Goal: Information Seeking & Learning: Learn about a topic

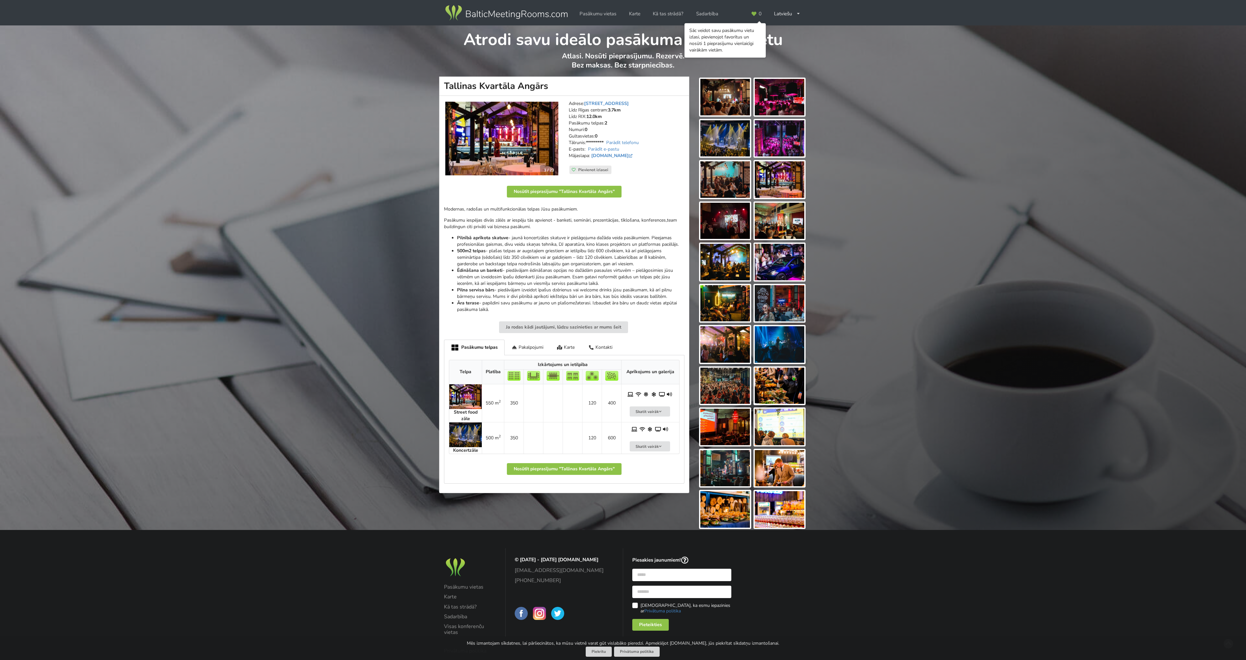
click at [738, 83] on img at bounding box center [726, 97] width 50 height 36
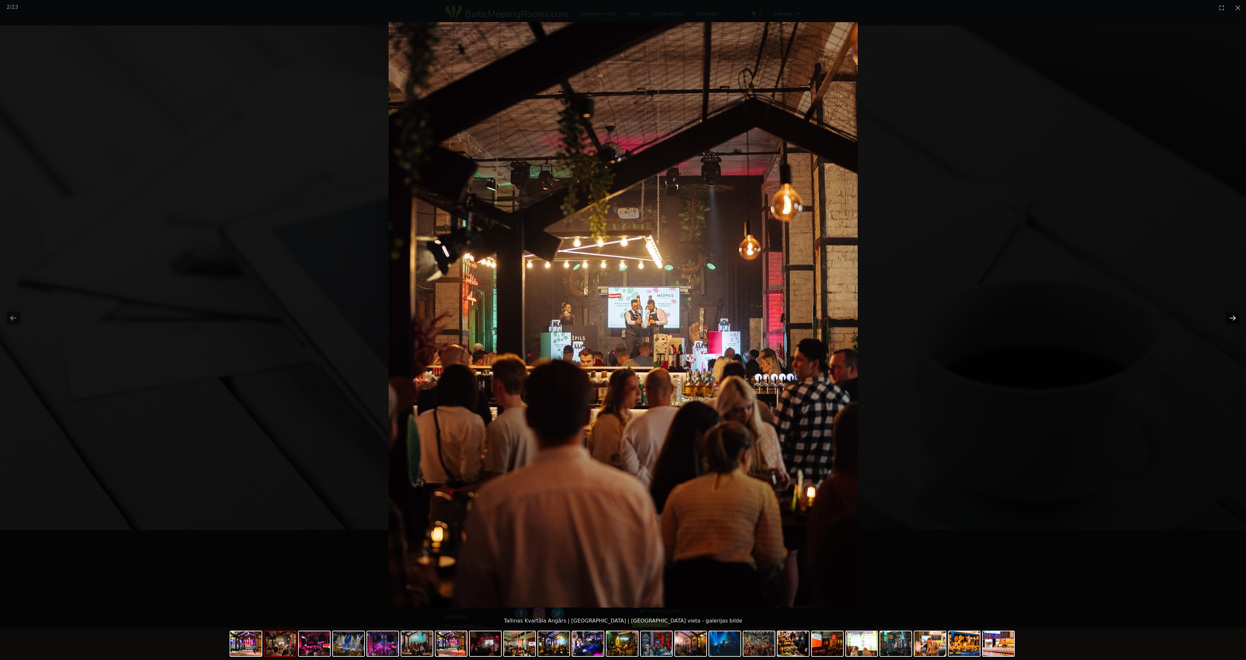
click at [1229, 316] on button "Next slide" at bounding box center [1233, 318] width 14 height 13
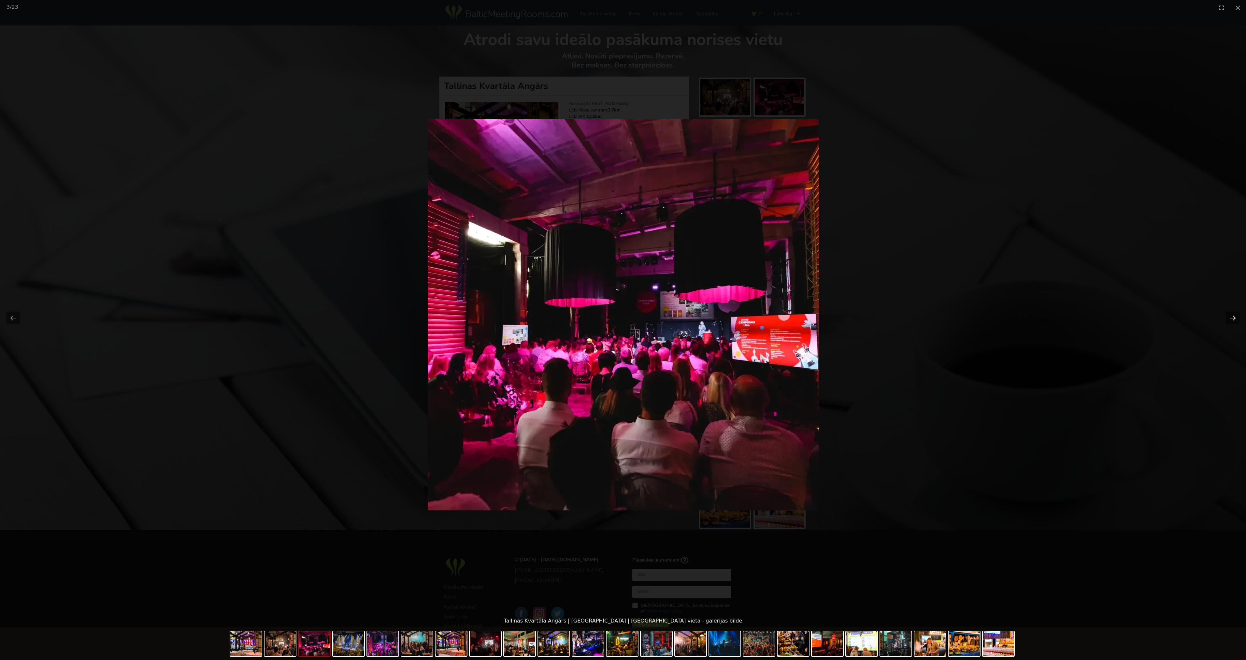
click at [1229, 316] on button "Next slide" at bounding box center [1233, 318] width 14 height 13
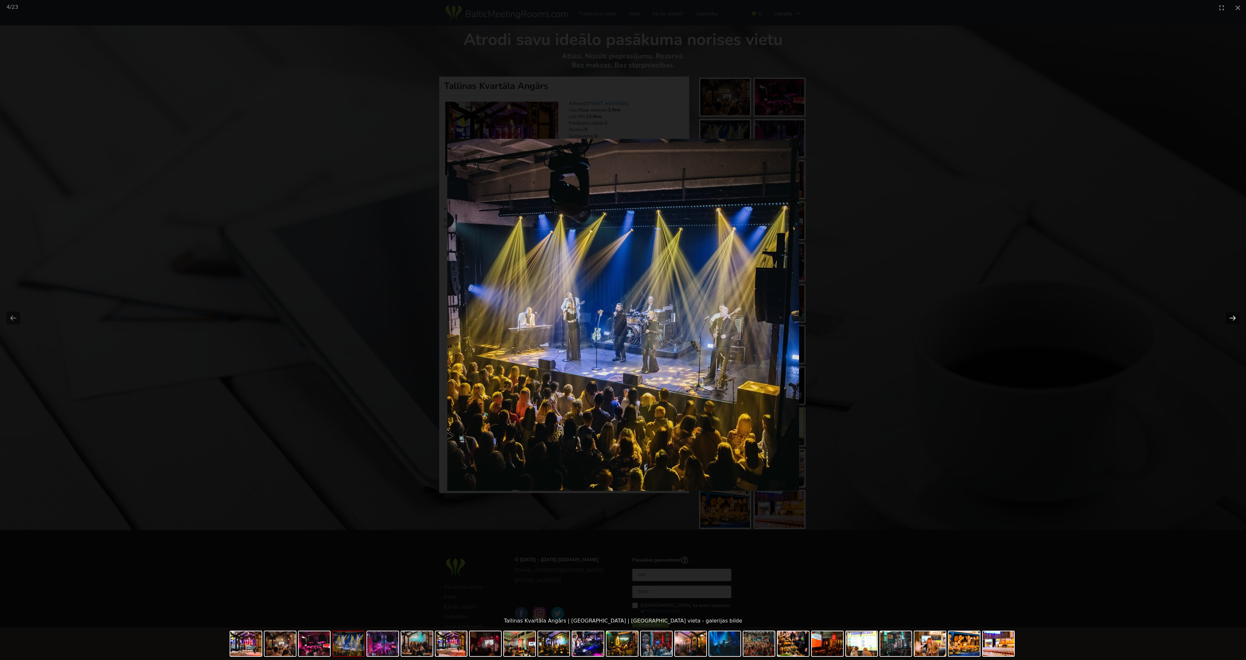
click at [1229, 316] on button "Next slide" at bounding box center [1233, 318] width 14 height 13
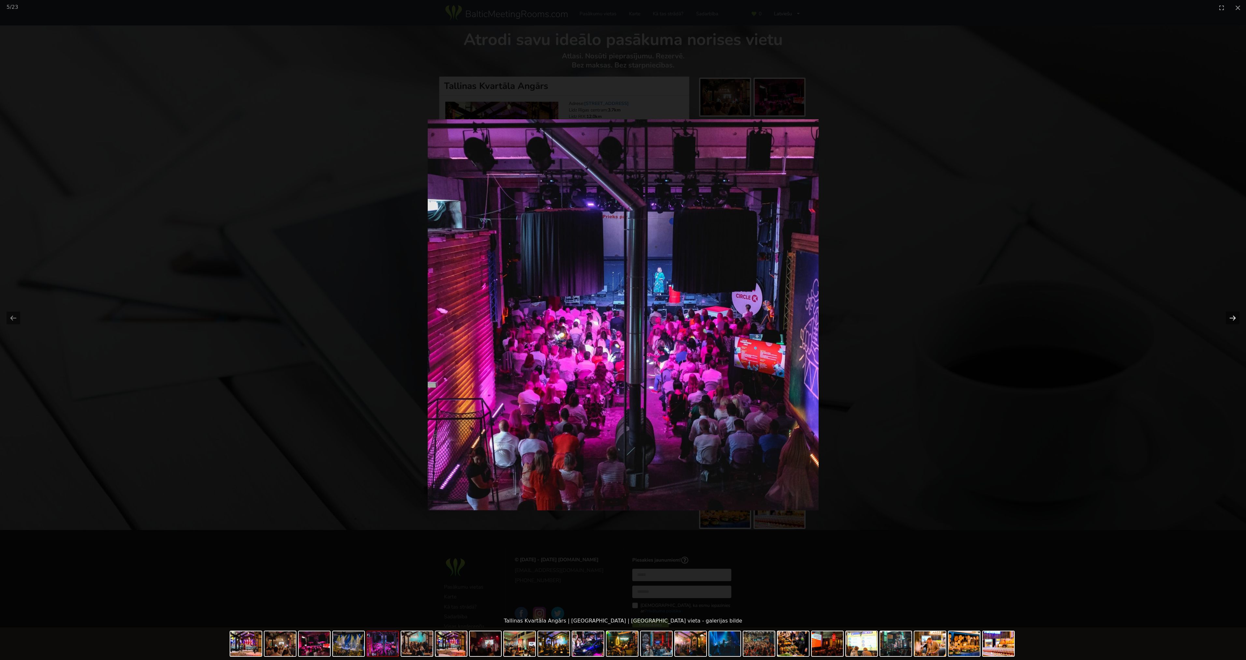
click at [1229, 316] on button "Next slide" at bounding box center [1233, 318] width 14 height 13
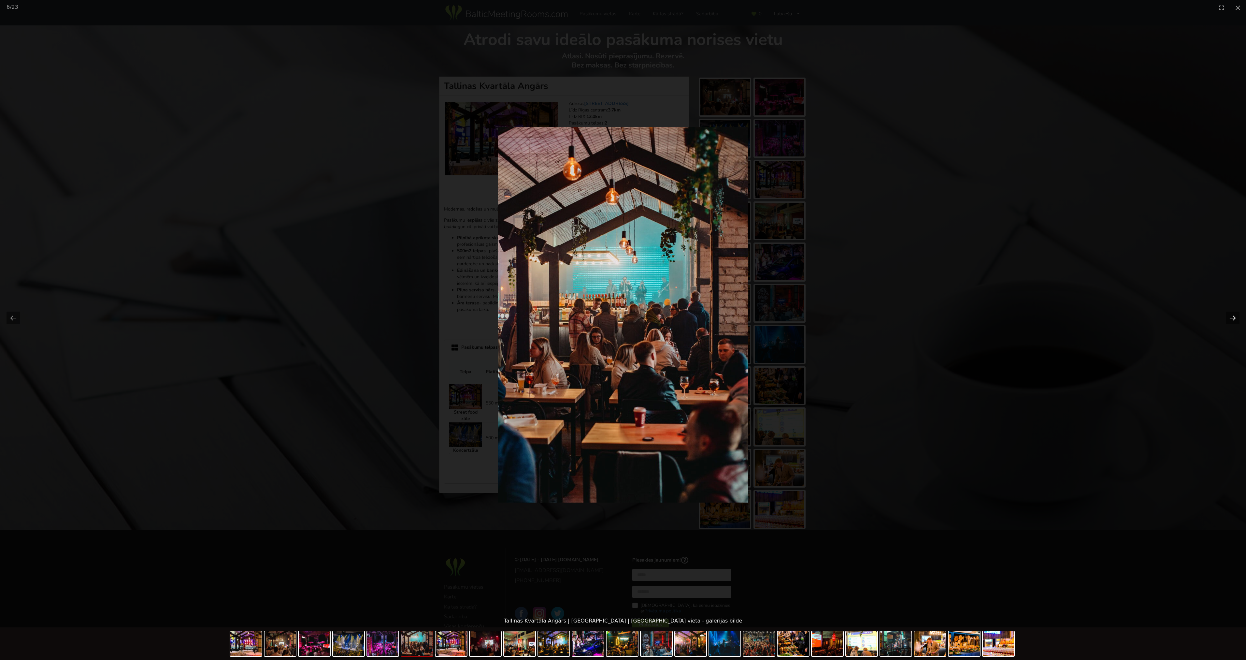
click at [1229, 316] on button "Next slide" at bounding box center [1233, 318] width 14 height 13
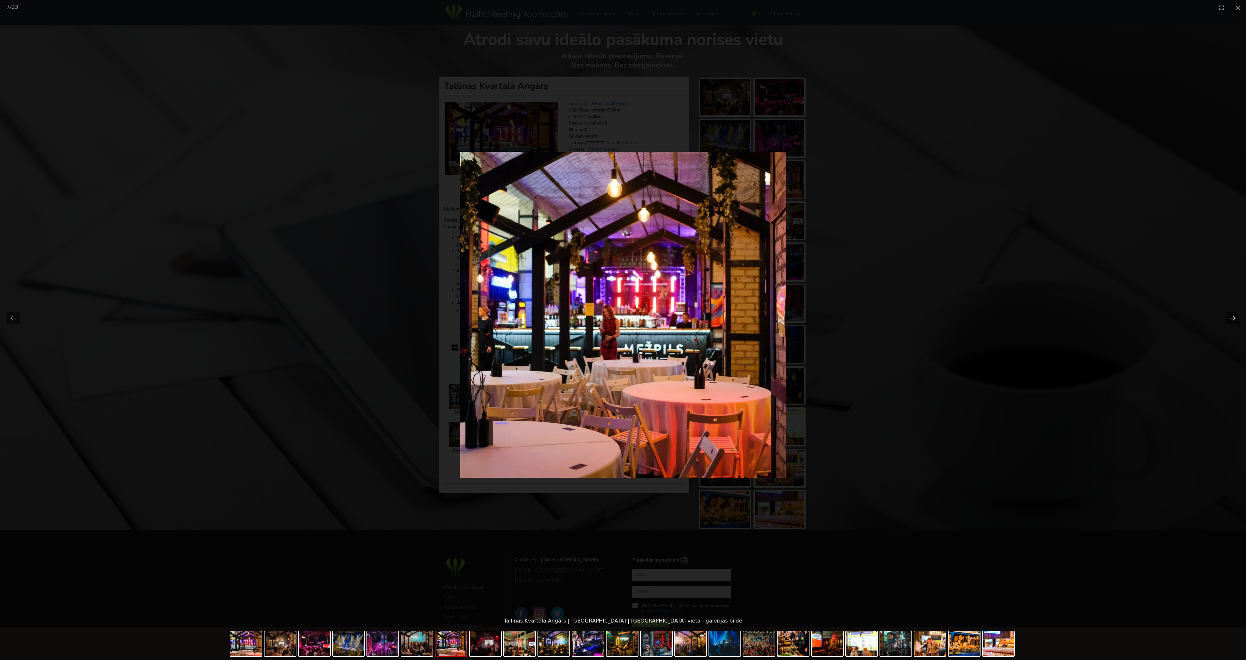
click at [1229, 316] on button "Next slide" at bounding box center [1233, 318] width 14 height 13
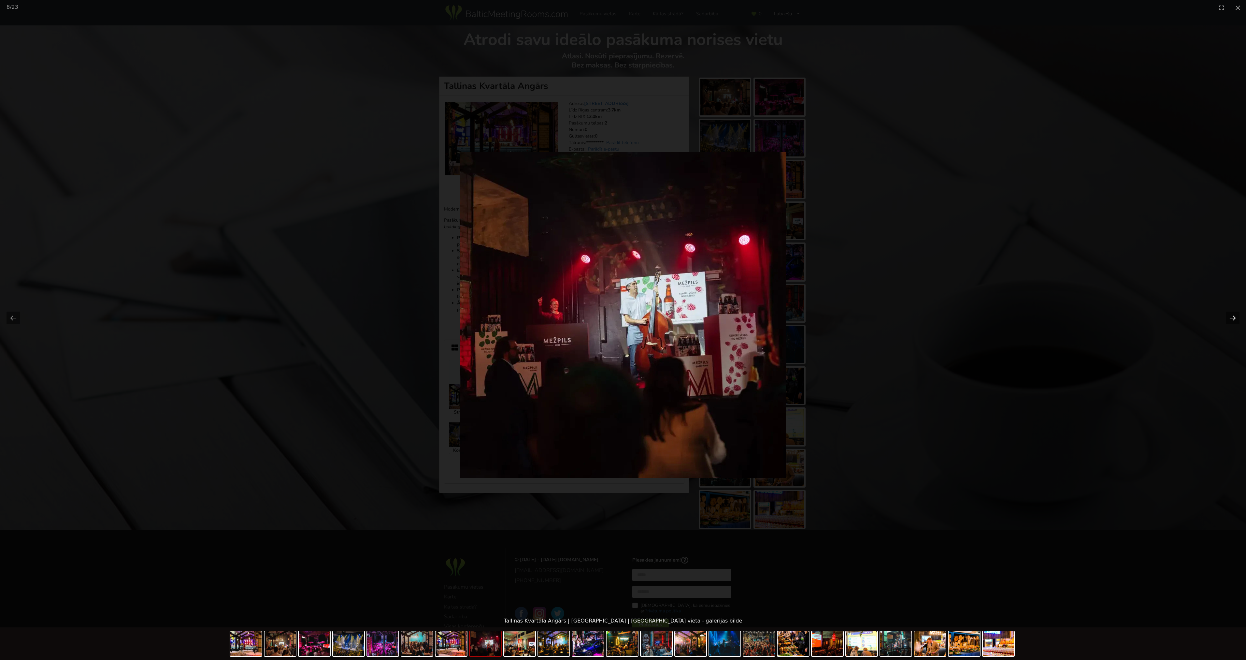
click at [1229, 316] on button "Next slide" at bounding box center [1233, 318] width 14 height 13
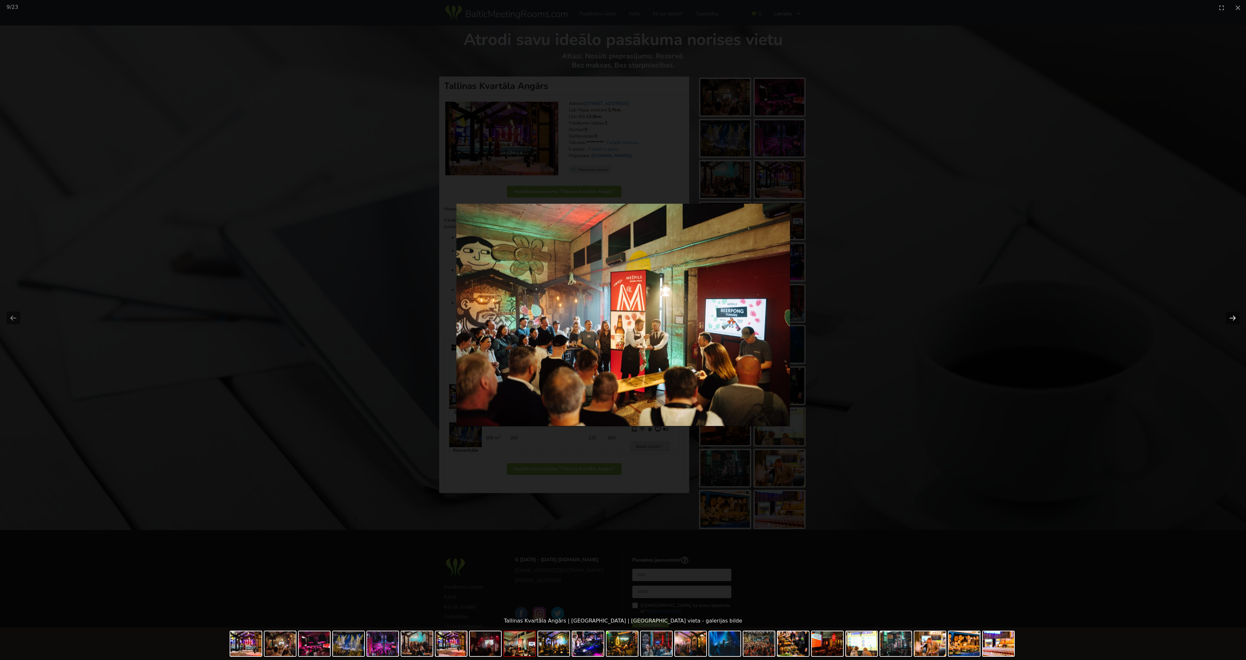
click at [1229, 316] on button "Next slide" at bounding box center [1233, 318] width 14 height 13
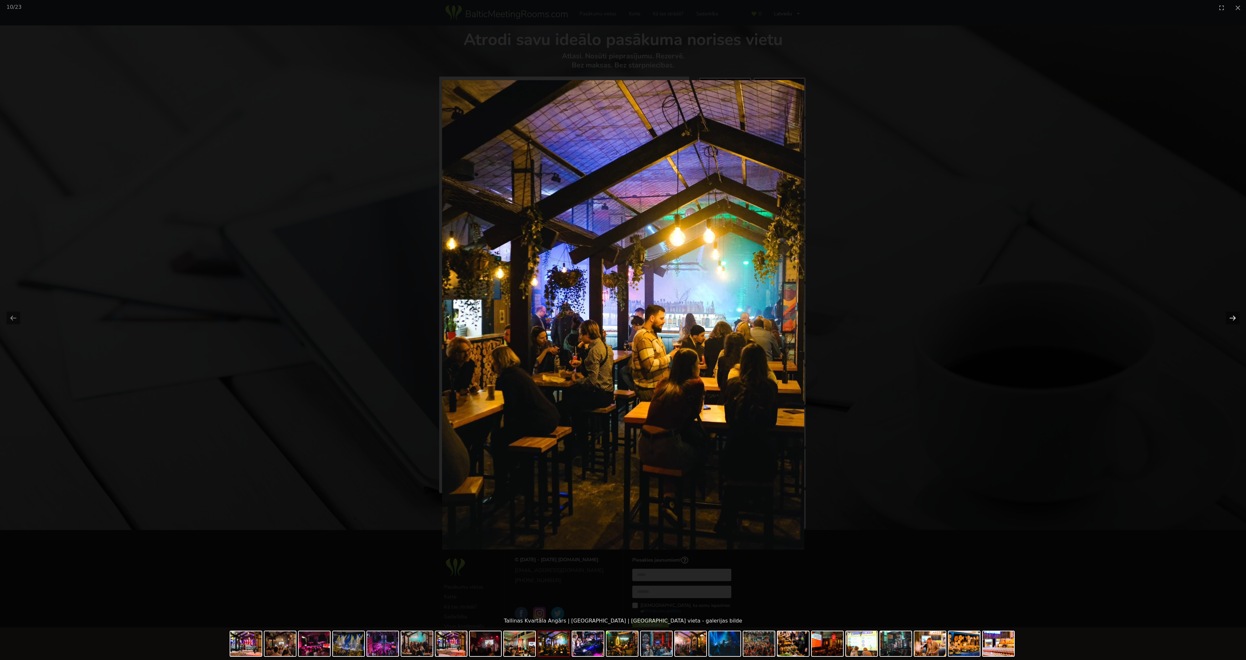
click at [1229, 316] on button "Next slide" at bounding box center [1233, 318] width 14 height 13
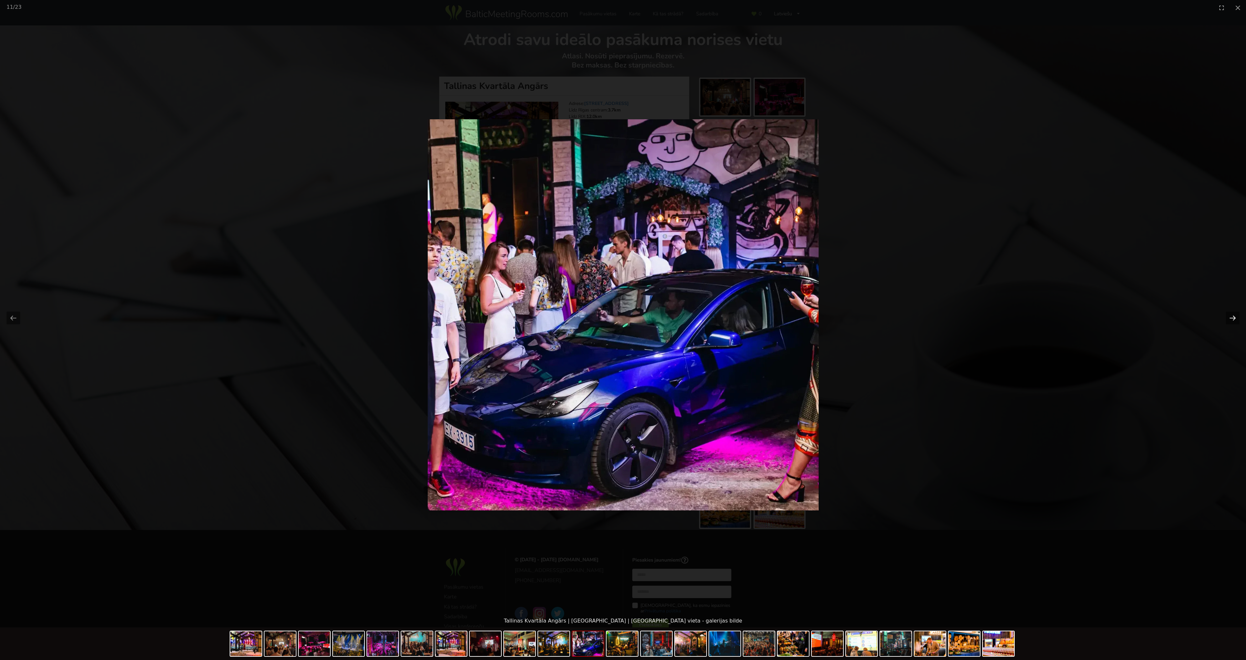
click at [1229, 316] on button "Next slide" at bounding box center [1233, 318] width 14 height 13
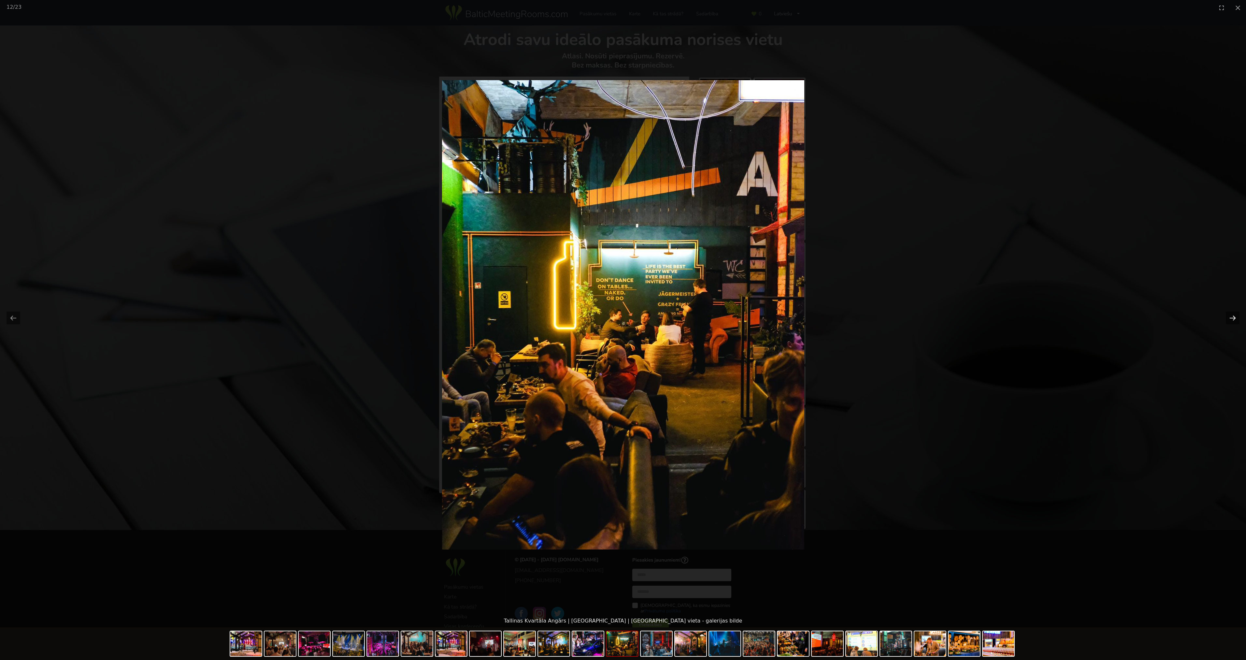
click at [1229, 316] on button "Next slide" at bounding box center [1233, 318] width 14 height 13
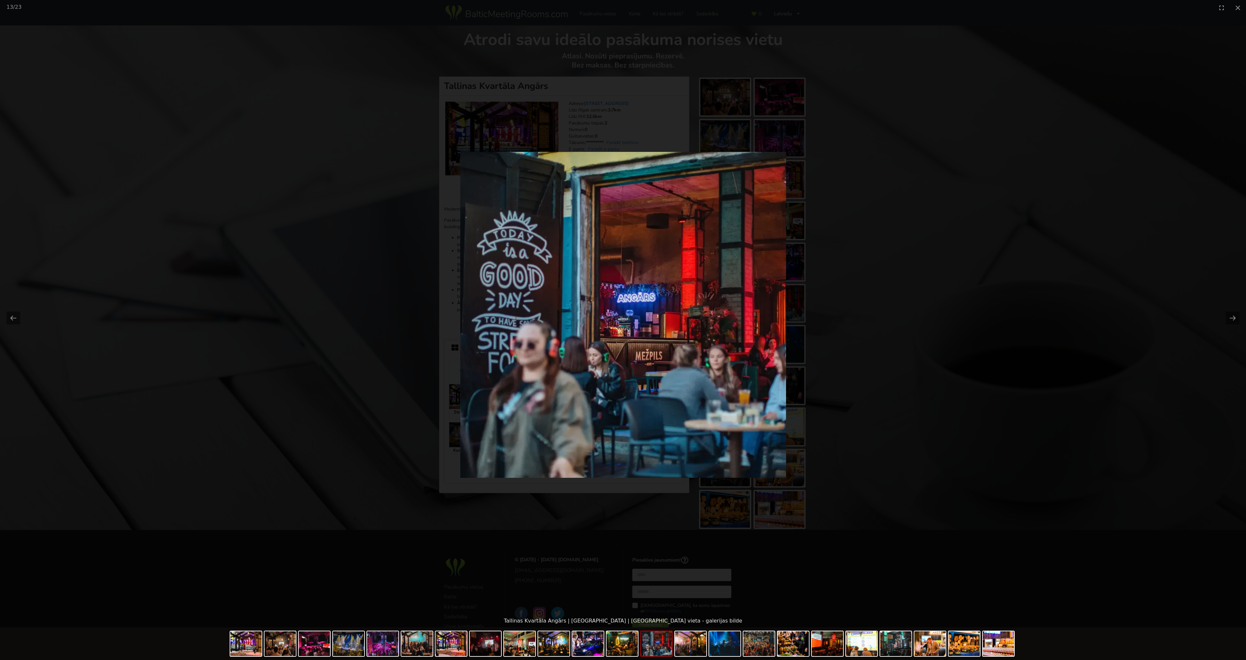
click at [673, 340] on img at bounding box center [623, 315] width 326 height 326
click at [1234, 316] on button "Next slide" at bounding box center [1233, 318] width 14 height 13
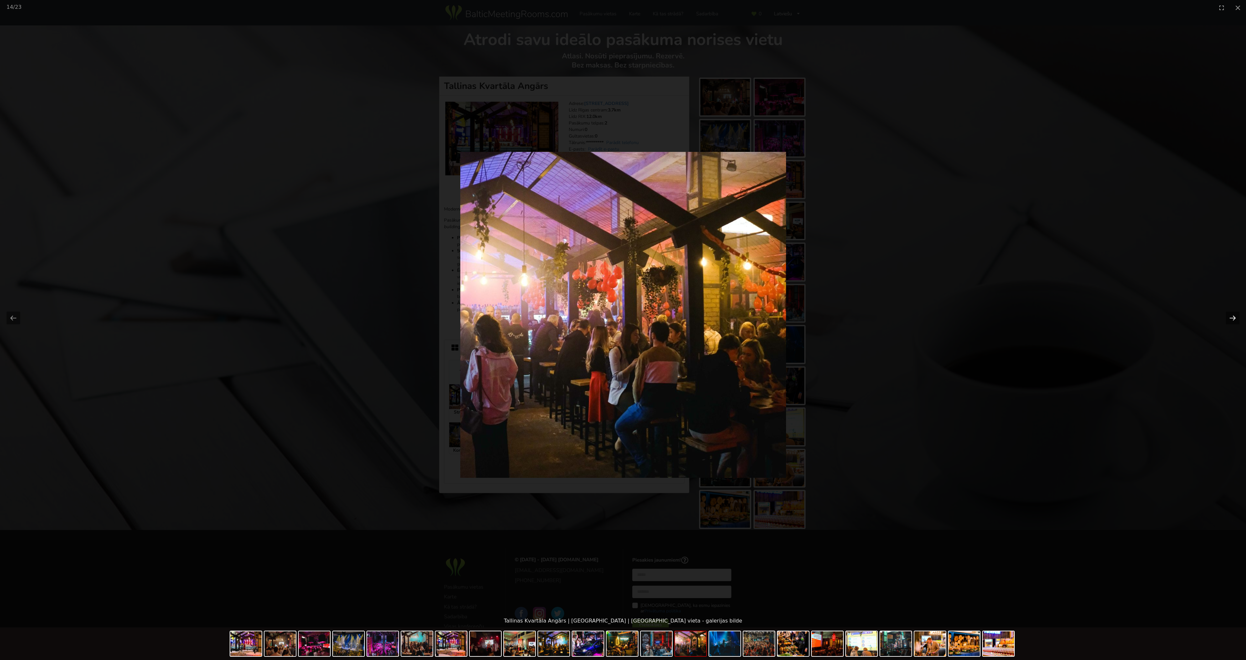
click at [1229, 316] on button "Next slide" at bounding box center [1233, 318] width 14 height 13
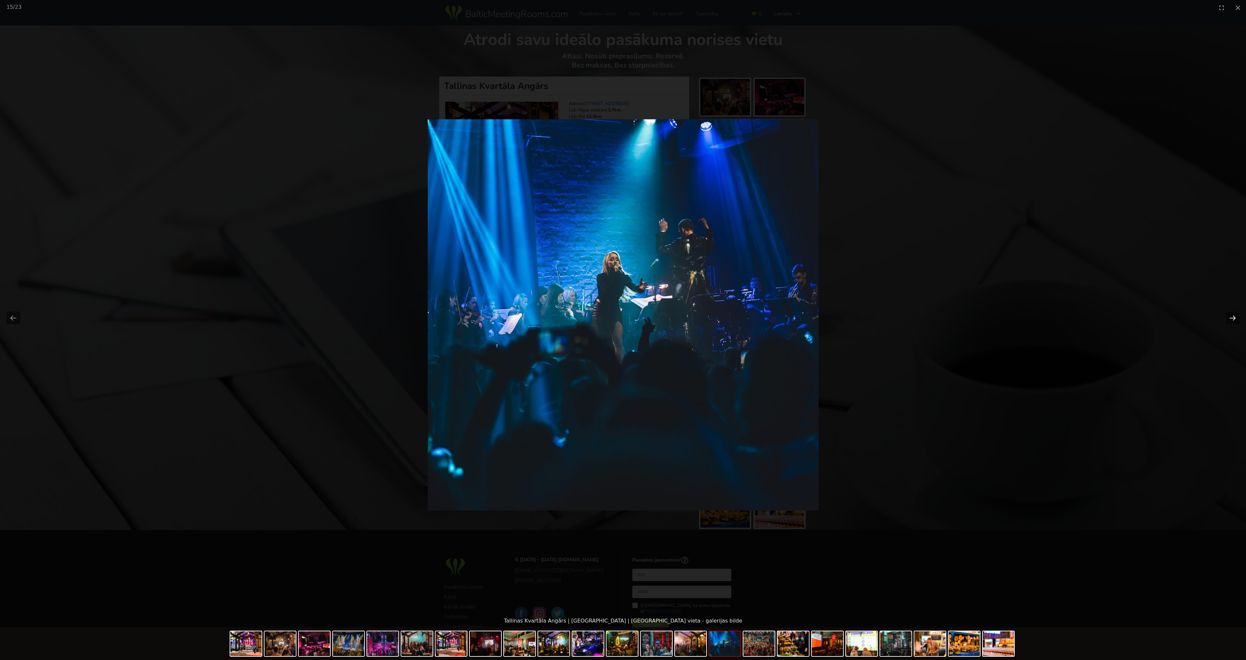
click at [1229, 316] on button "Next slide" at bounding box center [1233, 318] width 14 height 13
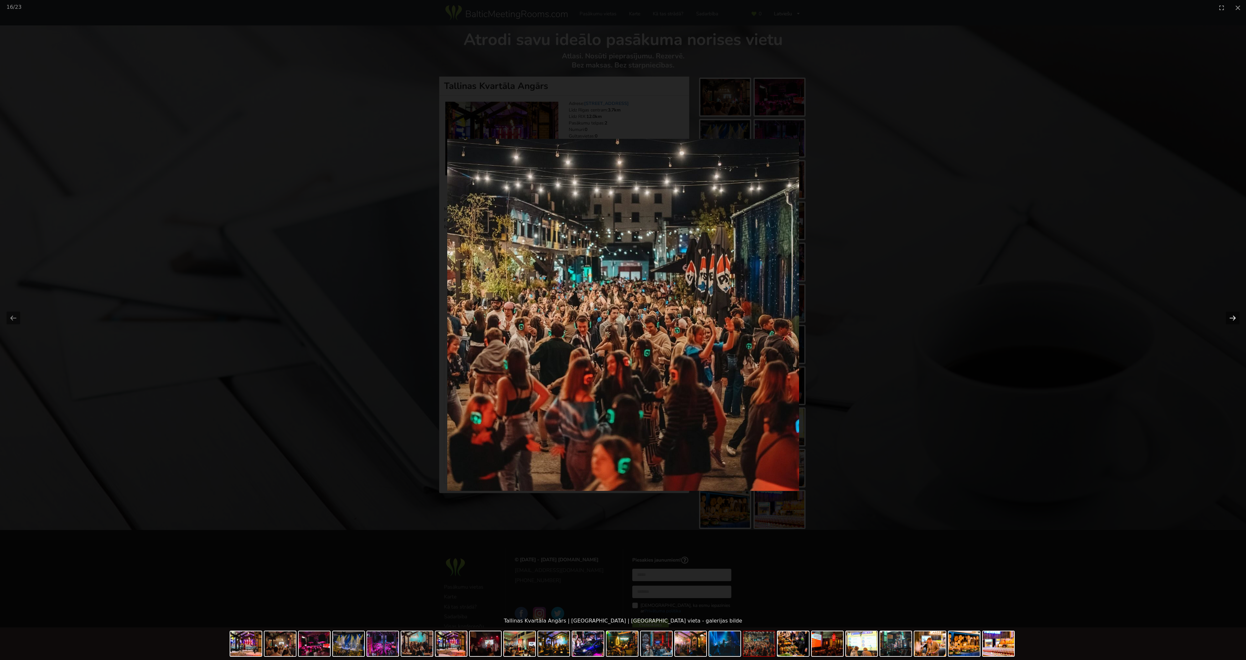
click at [1229, 316] on button "Next slide" at bounding box center [1233, 318] width 14 height 13
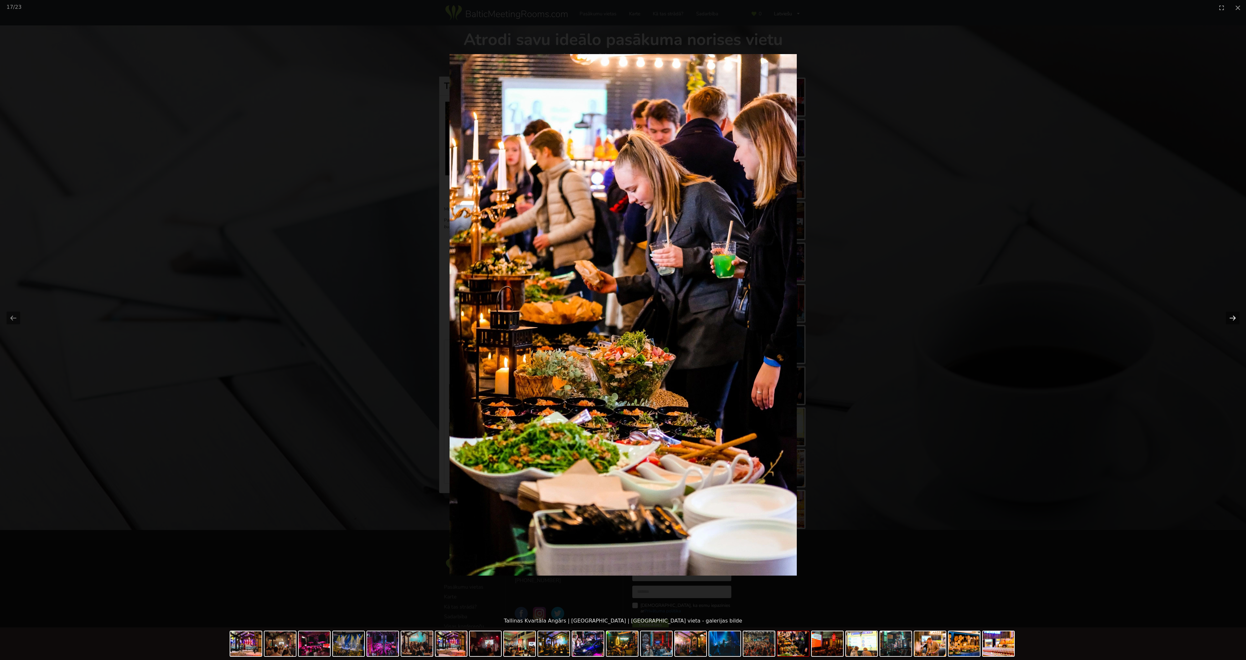
click at [1229, 316] on button "Next slide" at bounding box center [1233, 318] width 14 height 13
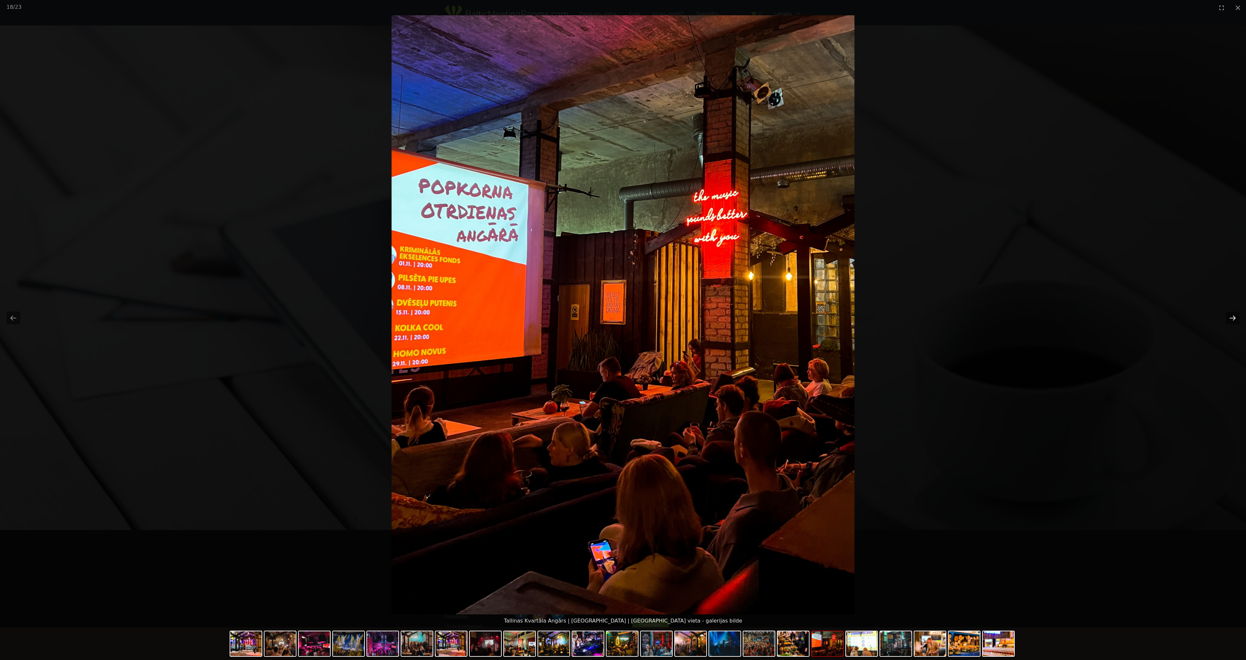
click at [1229, 316] on button "Next slide" at bounding box center [1233, 318] width 14 height 13
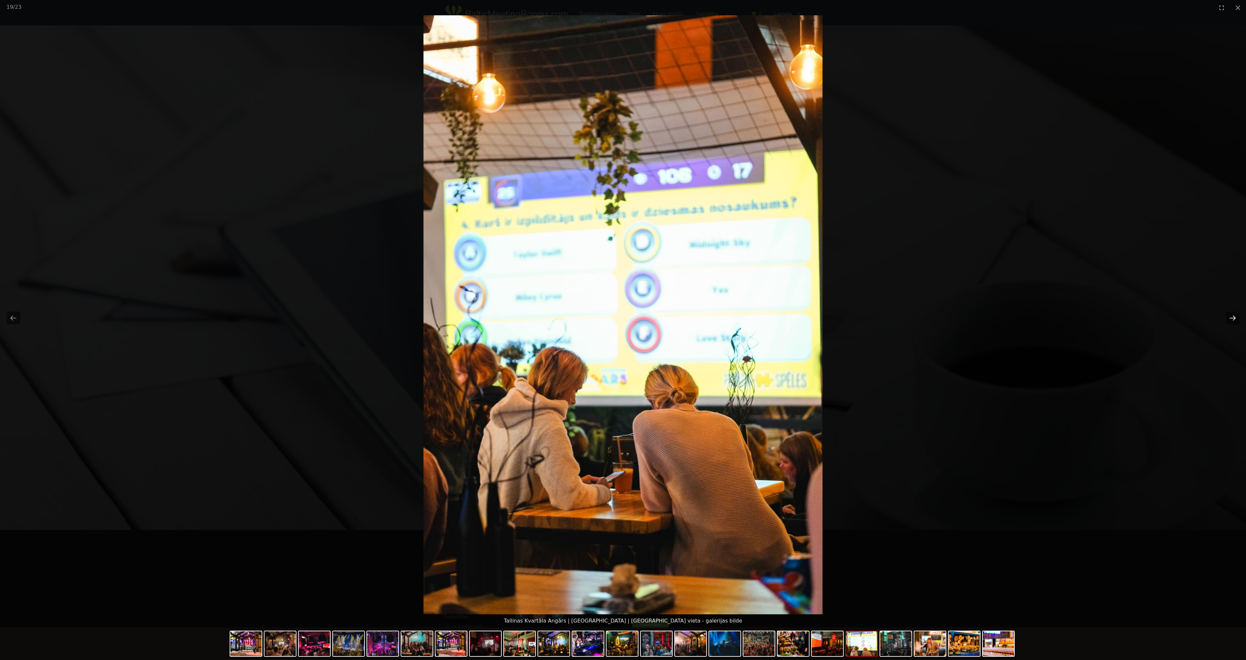
click at [1229, 316] on button "Next slide" at bounding box center [1233, 318] width 14 height 13
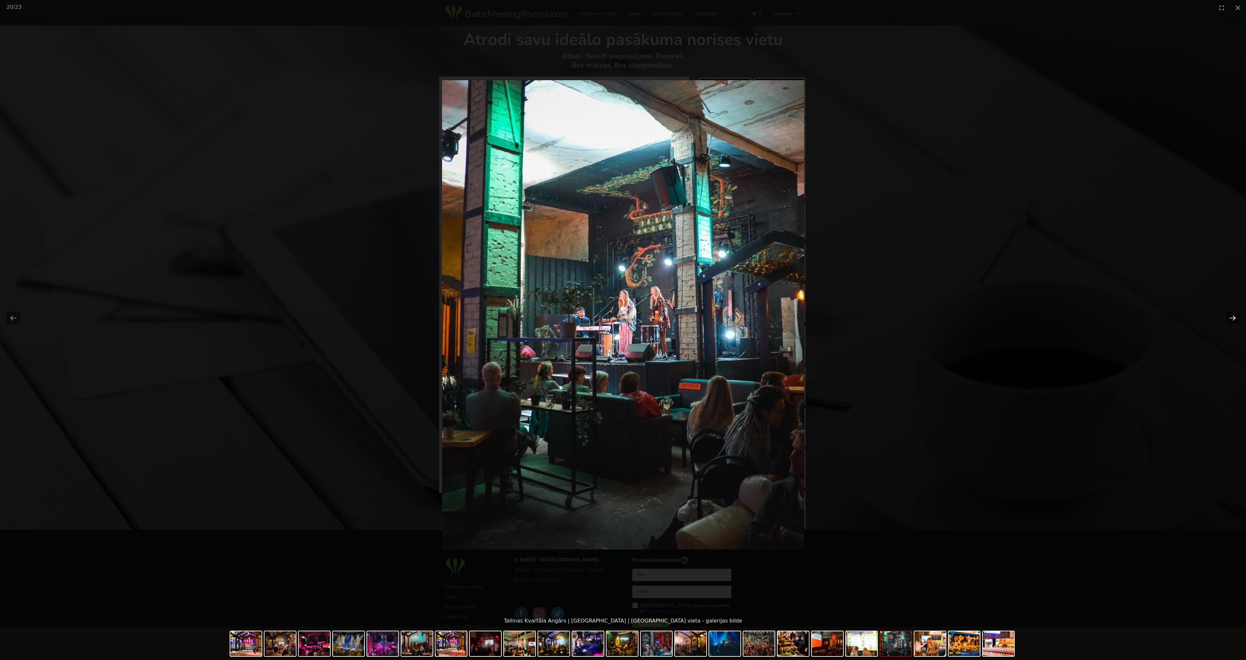
click at [1232, 314] on button "Next slide" at bounding box center [1233, 318] width 14 height 13
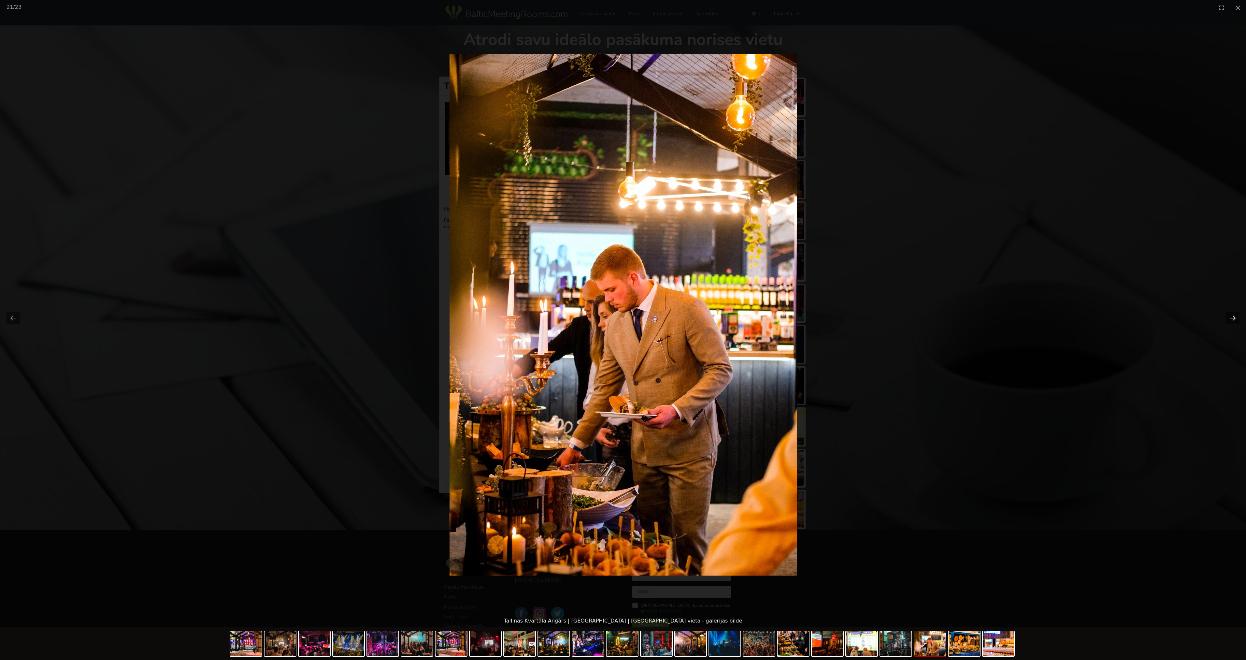
click at [1232, 314] on button "Next slide" at bounding box center [1233, 318] width 14 height 13
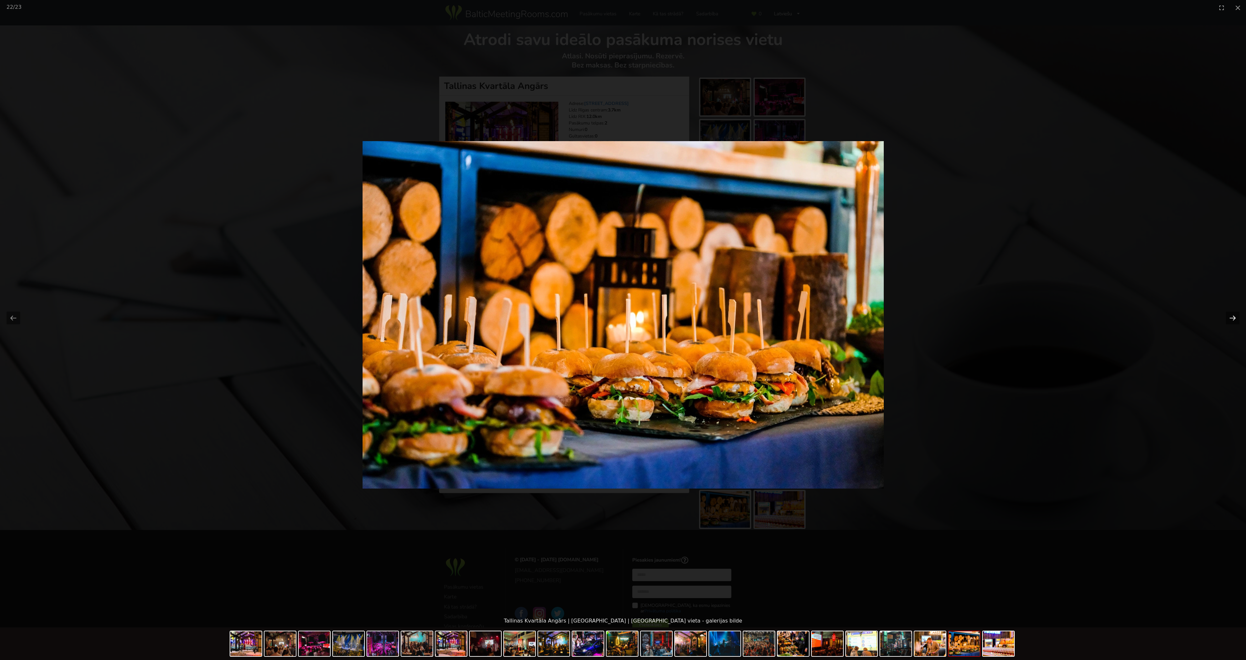
click at [1232, 314] on button "Next slide" at bounding box center [1233, 318] width 14 height 13
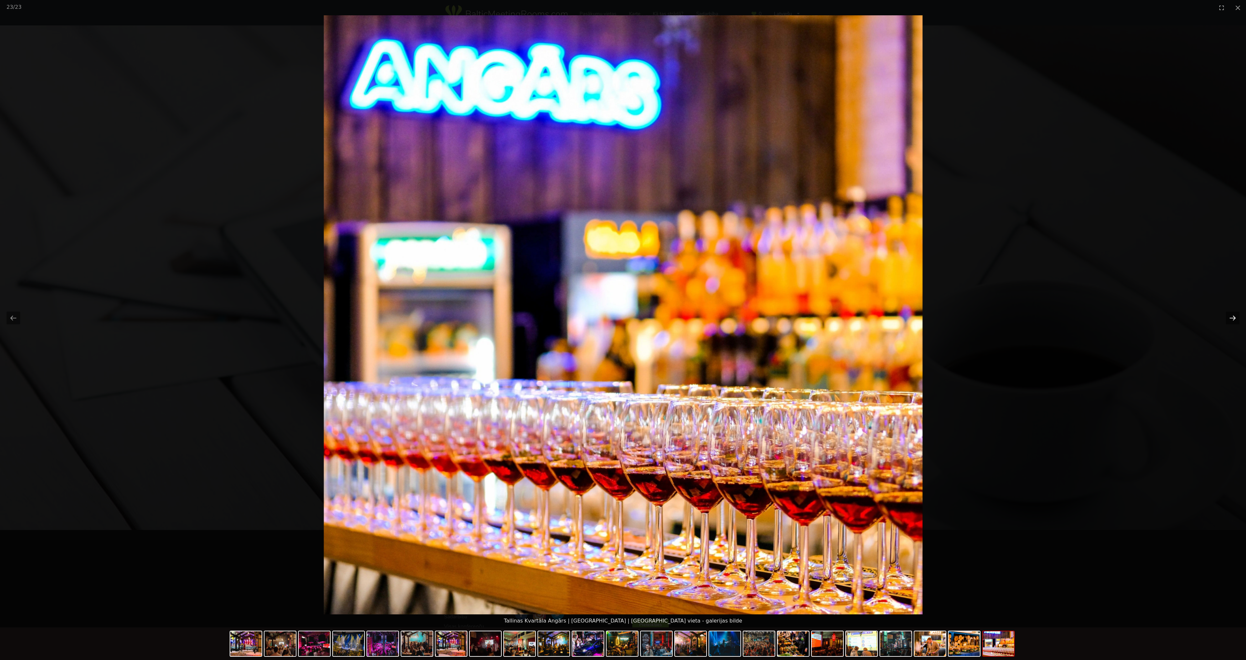
click at [1232, 314] on button "Next slide" at bounding box center [1233, 318] width 14 height 13
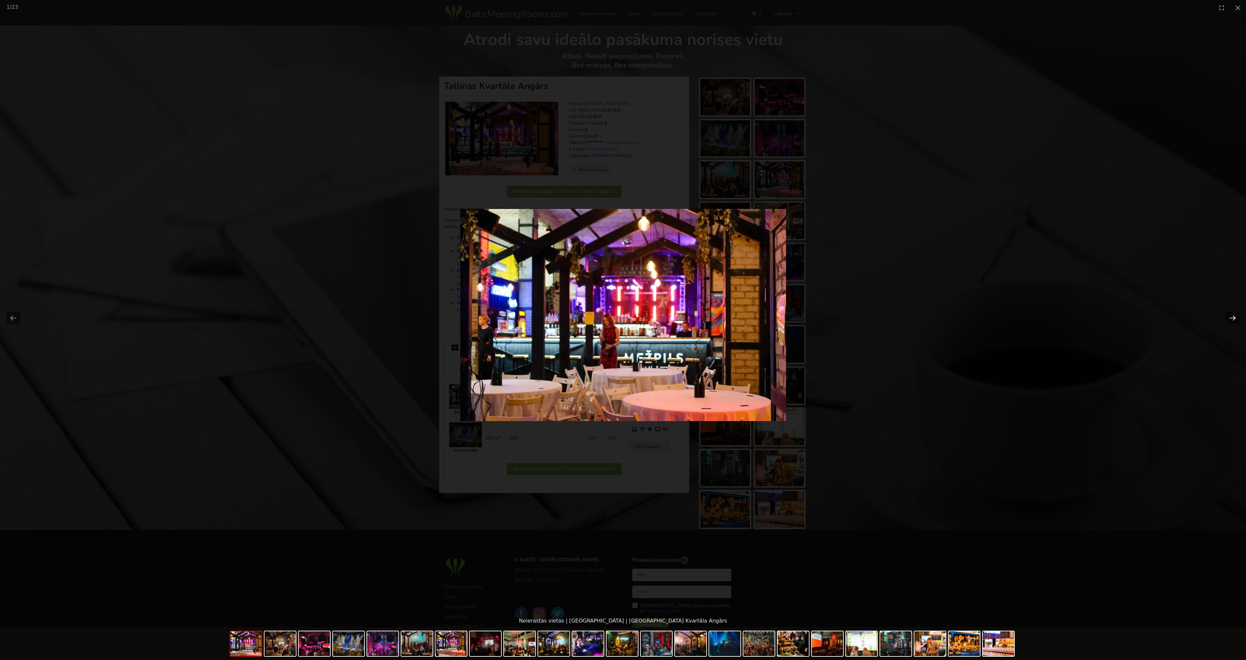
click at [1232, 314] on button "Next slide" at bounding box center [1233, 318] width 14 height 13
